Goal: Task Accomplishment & Management: Manage account settings

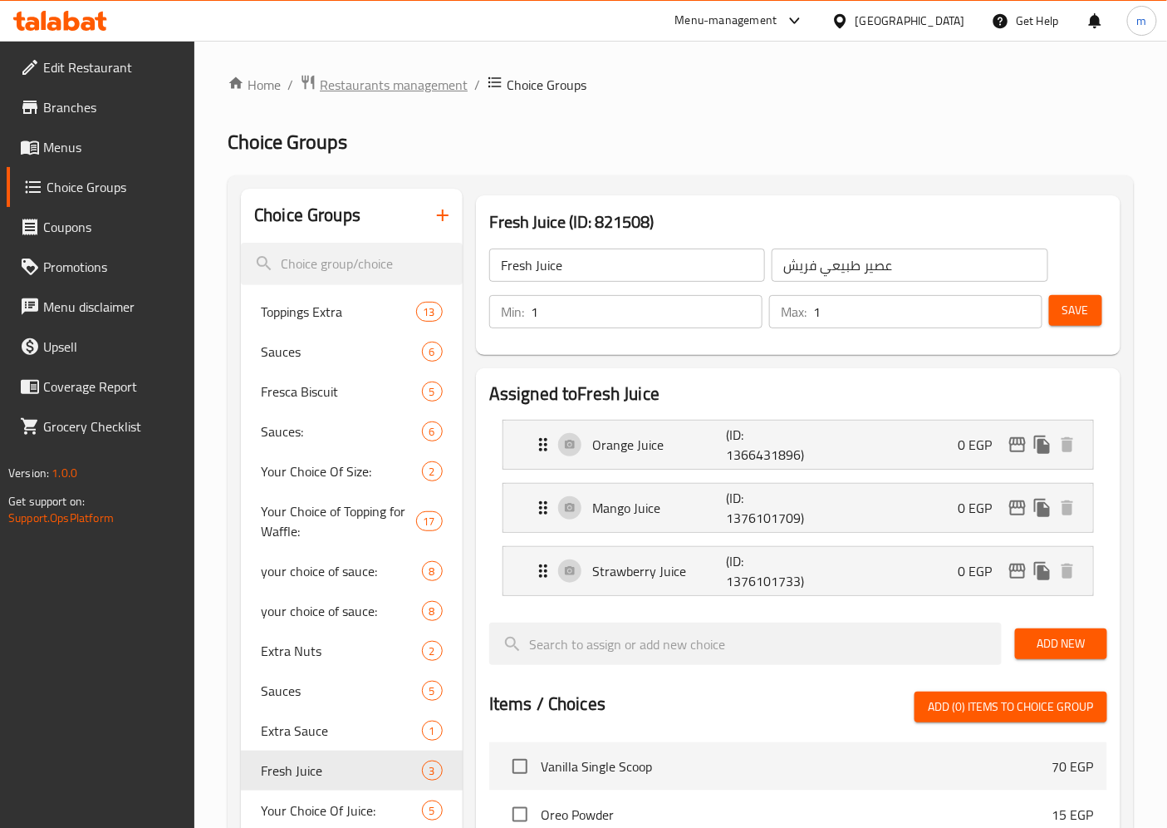
click at [405, 85] on span "Restaurants management" at bounding box center [394, 85] width 148 height 20
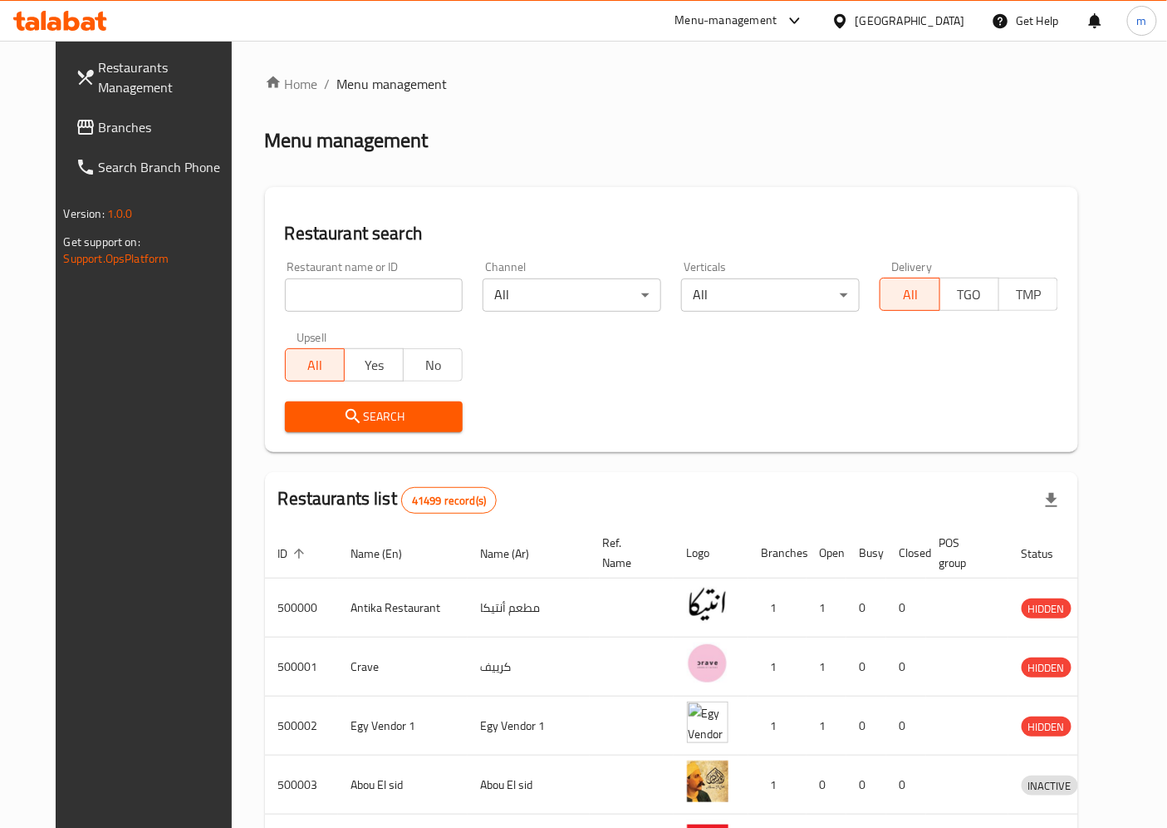
click at [99, 135] on span "Branches" at bounding box center [168, 127] width 139 height 20
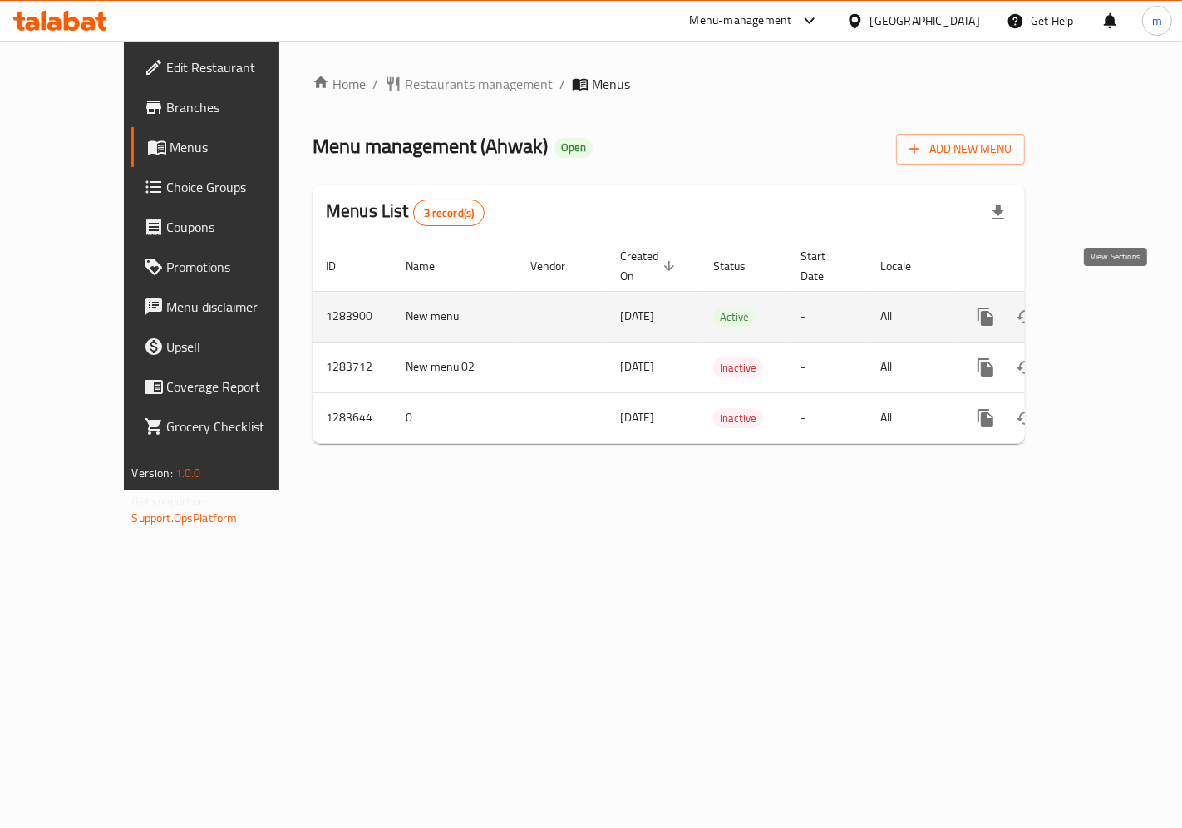
click at [1114, 307] on icon "enhanced table" at bounding box center [1105, 317] width 20 height 20
click at [1105, 297] on link "enhanced table" at bounding box center [1105, 317] width 40 height 40
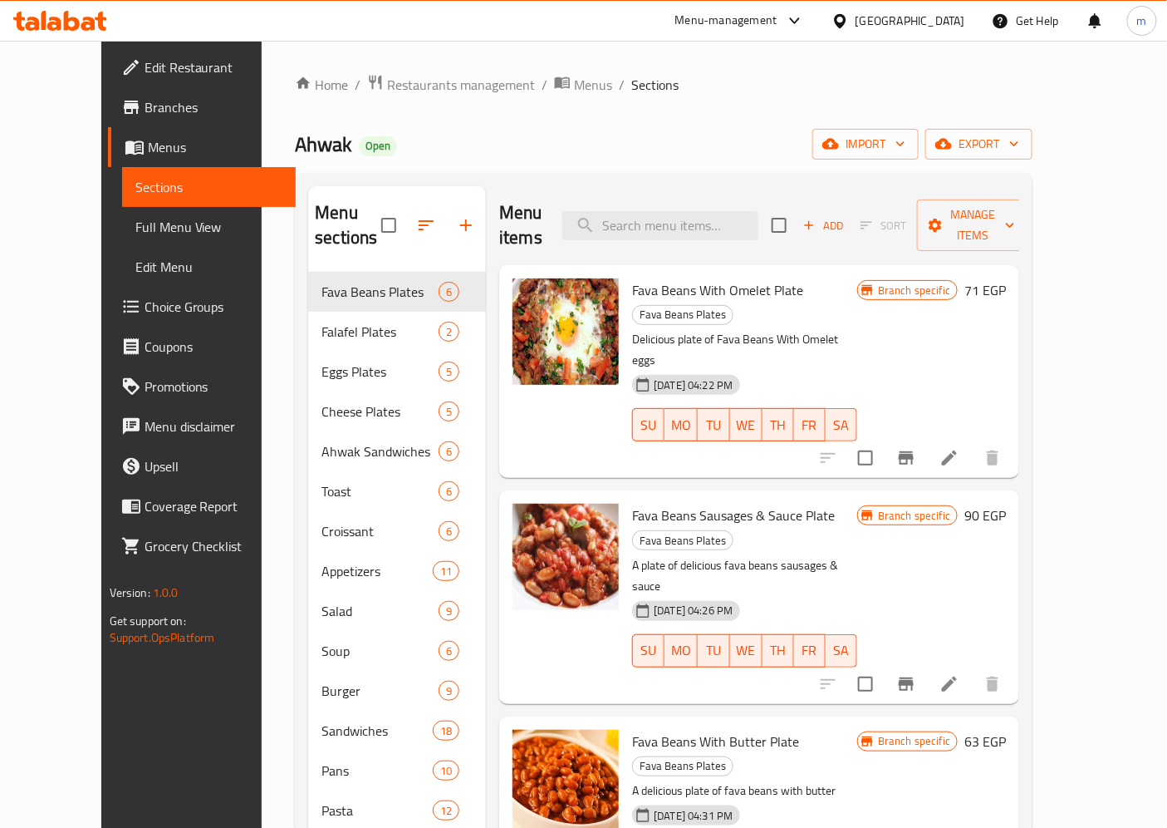
click at [660, 195] on div "Menu items Add Sort Manage items" at bounding box center [759, 225] width 520 height 79
click at [666, 211] on input "search" at bounding box center [661, 225] width 196 height 29
paste input "Chicken Lemon Sauce Main Dish"
type input "Chicken Lemon Sauce Main Dish"
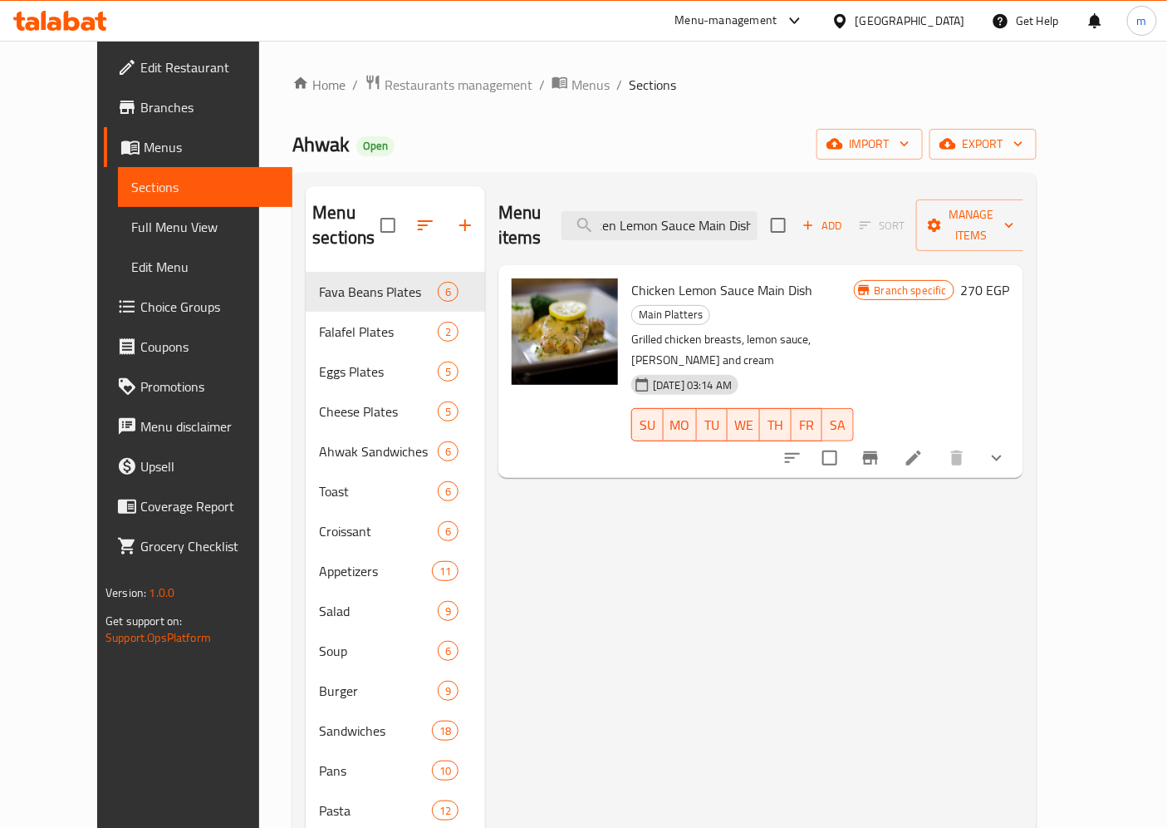
click at [937, 443] on li at bounding box center [914, 458] width 47 height 30
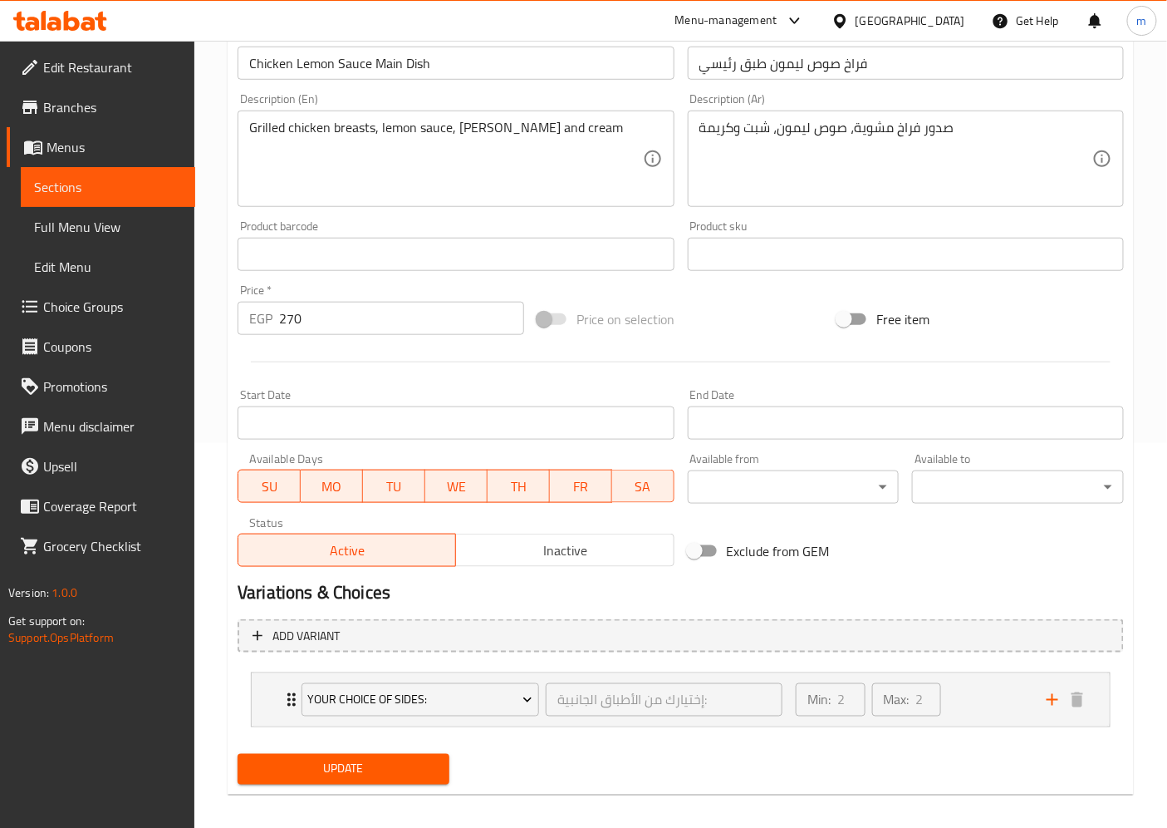
scroll to position [395, 0]
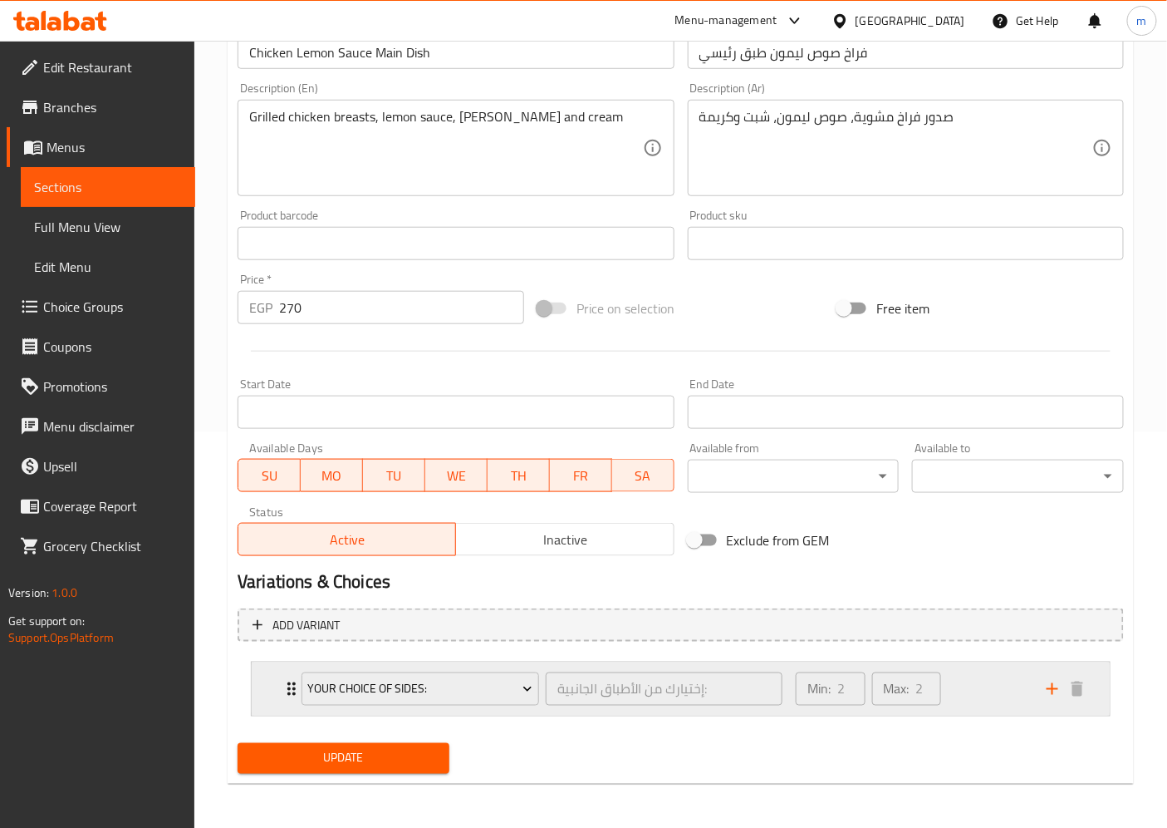
click at [956, 686] on div "Min: 2 ​ Max: 2 ​" at bounding box center [911, 688] width 251 height 53
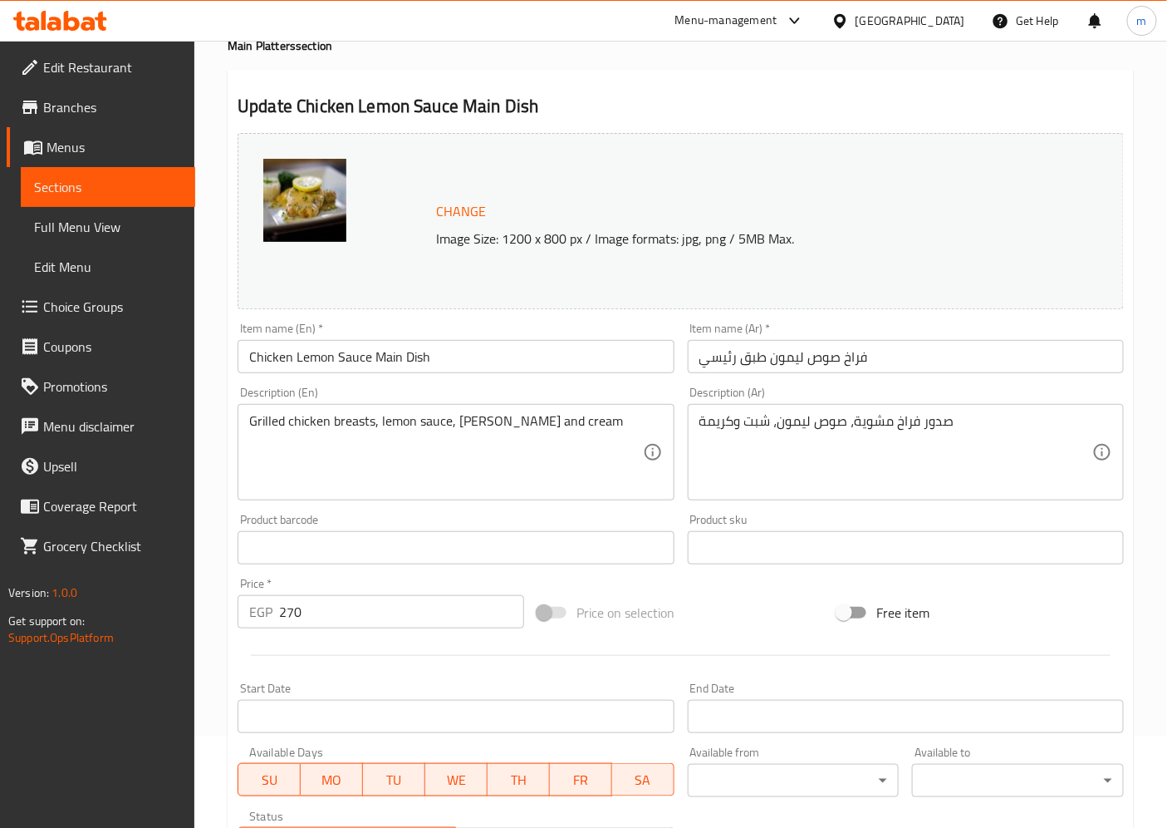
scroll to position [0, 0]
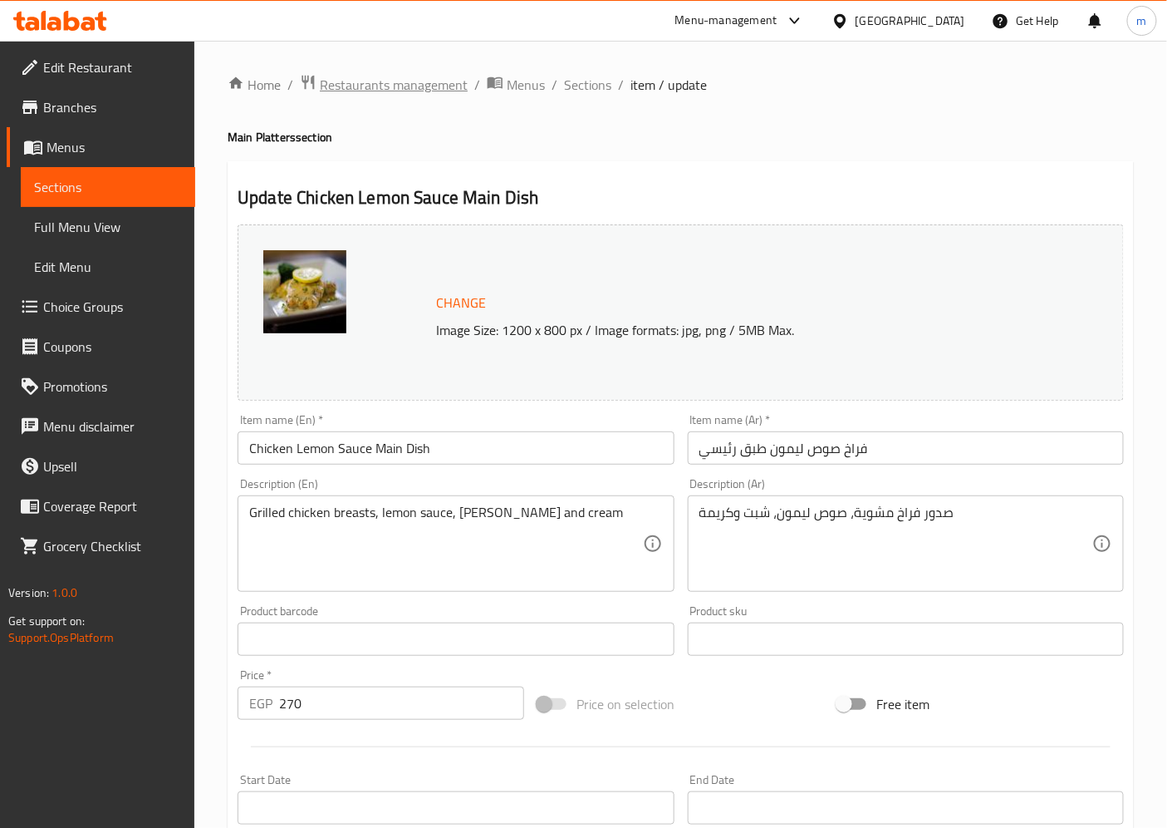
click at [328, 86] on span "Restaurants management" at bounding box center [394, 85] width 148 height 20
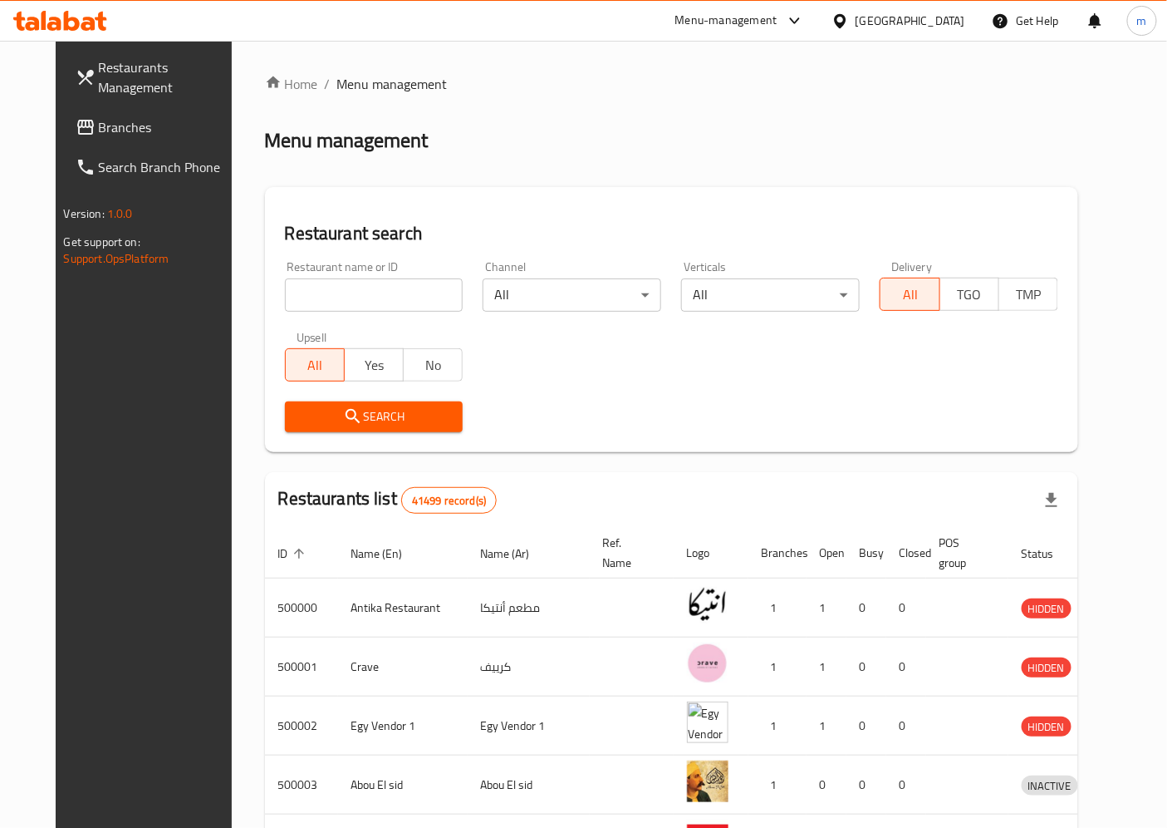
click at [99, 117] on span "Branches" at bounding box center [168, 127] width 139 height 20
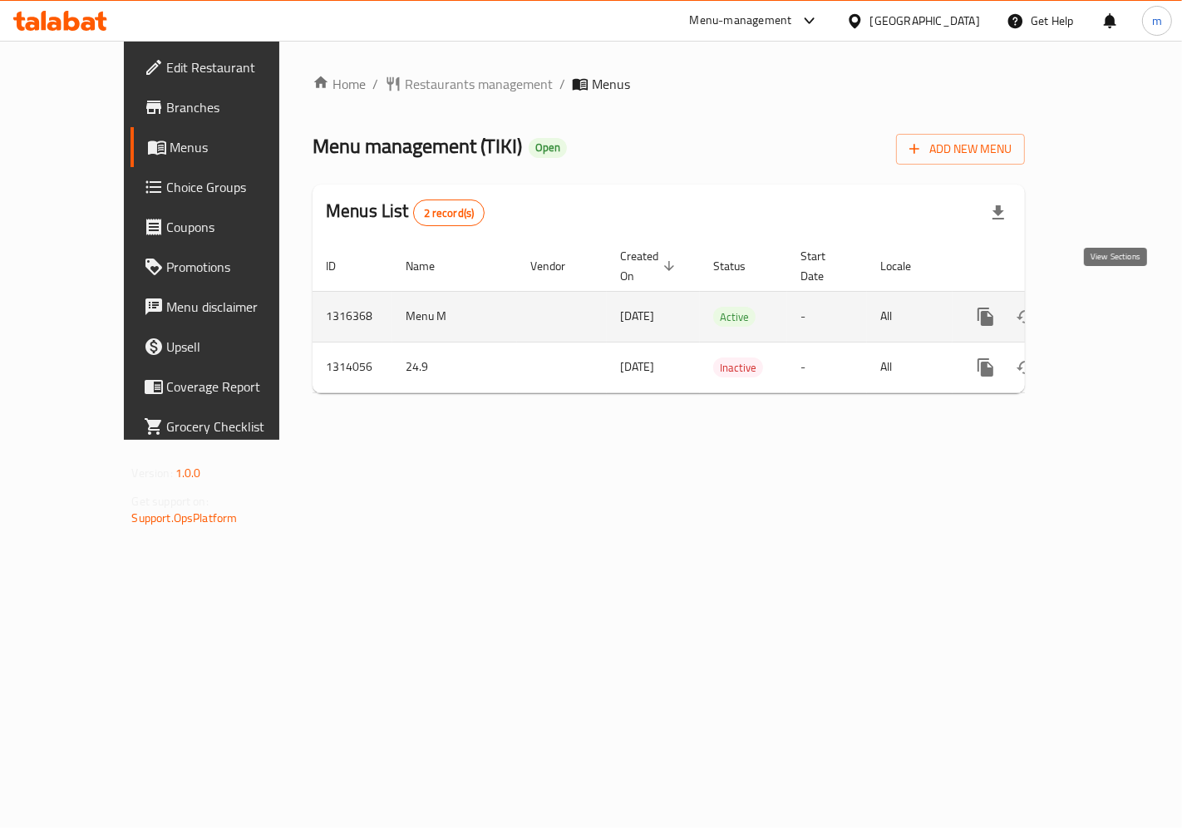
click at [1110, 313] on link "enhanced table" at bounding box center [1105, 317] width 40 height 40
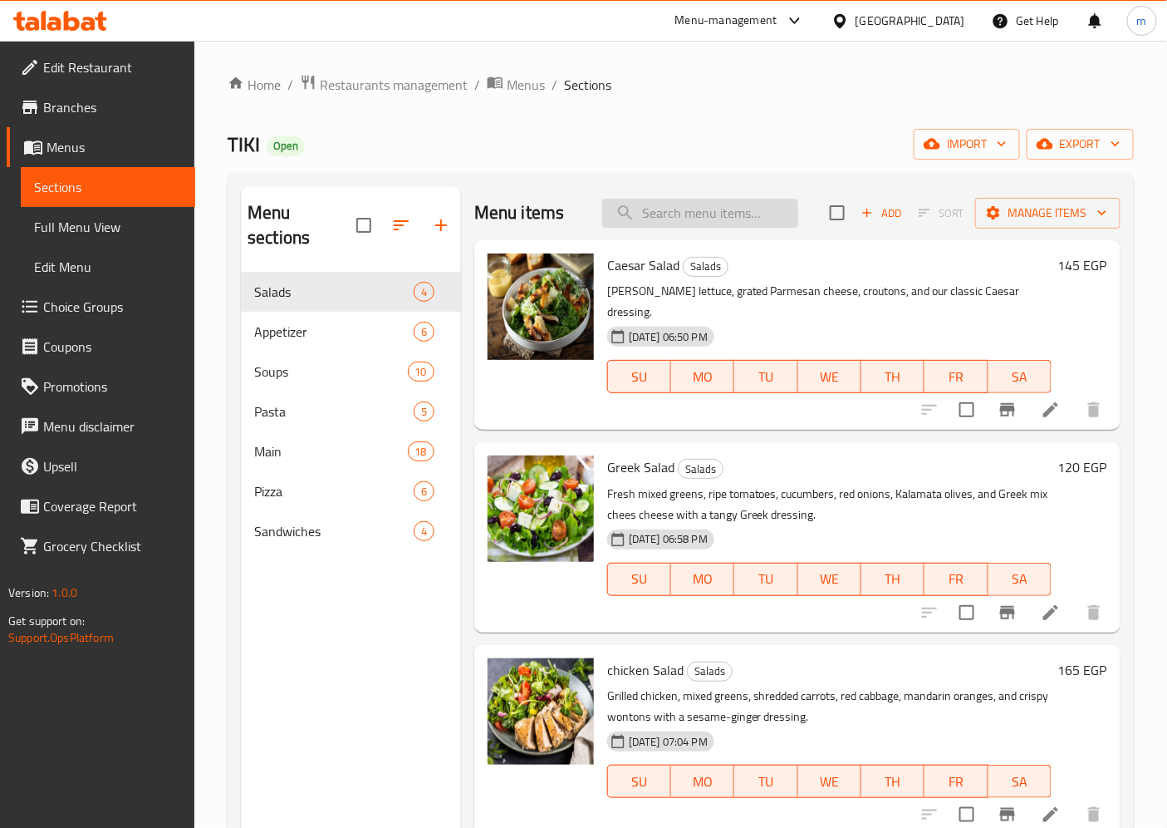
click at [638, 227] on input "search" at bounding box center [700, 213] width 196 height 29
paste input "Octopus Carpaccio sandwich"
type input "Octopus Carpaccio sandwich"
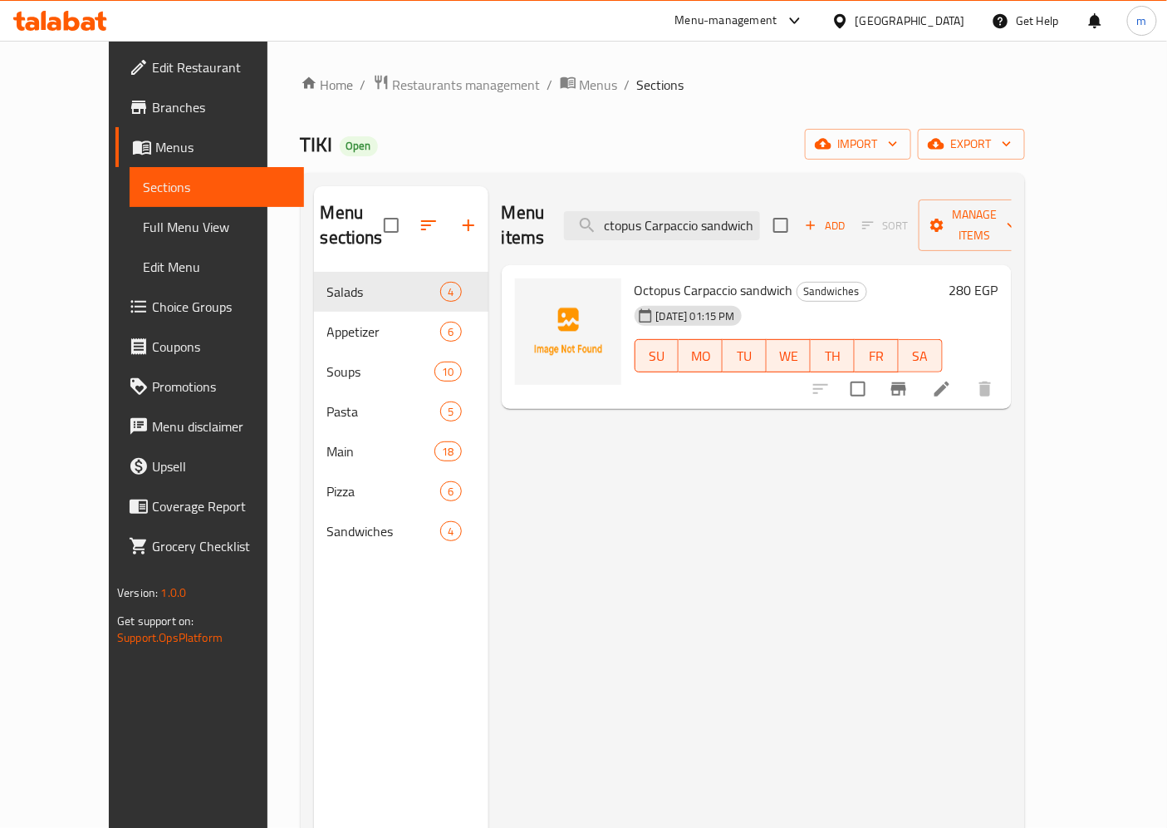
click at [952, 379] on icon at bounding box center [942, 389] width 20 height 20
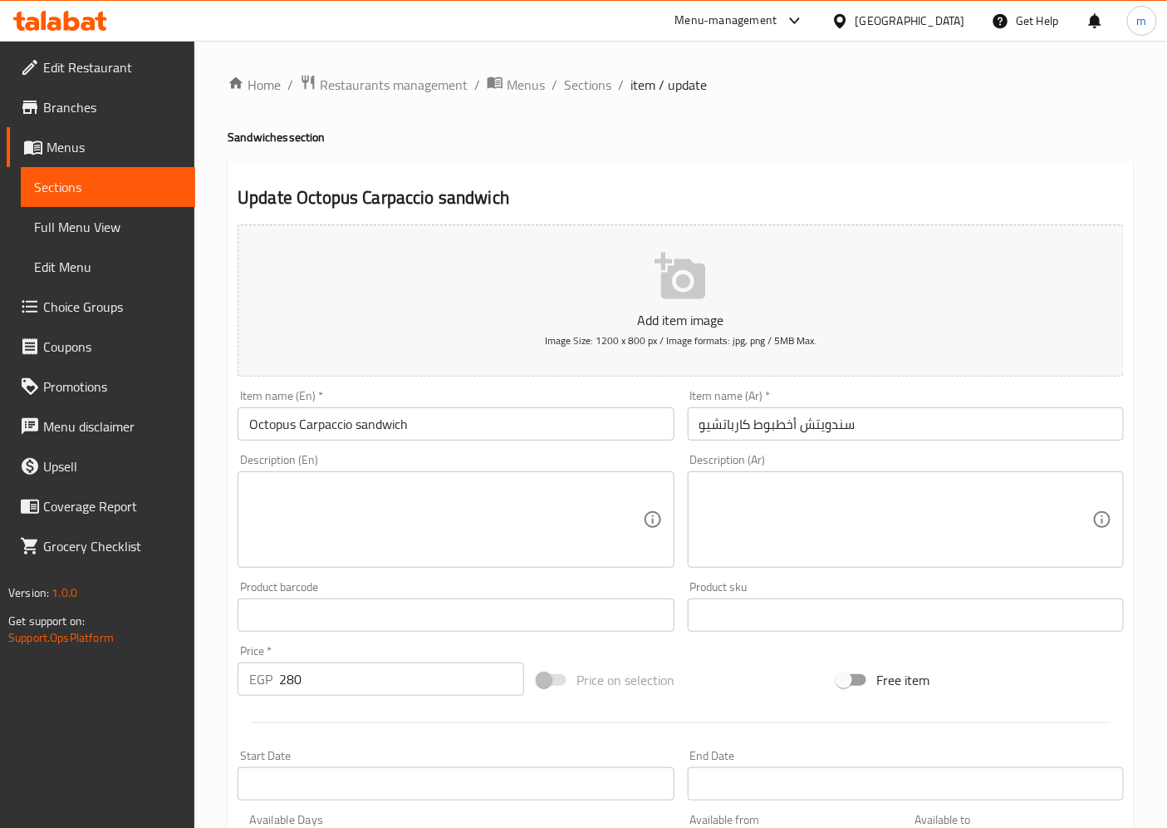
click at [114, 303] on span "Choice Groups" at bounding box center [112, 307] width 139 height 20
